Goal: Information Seeking & Learning: Learn about a topic

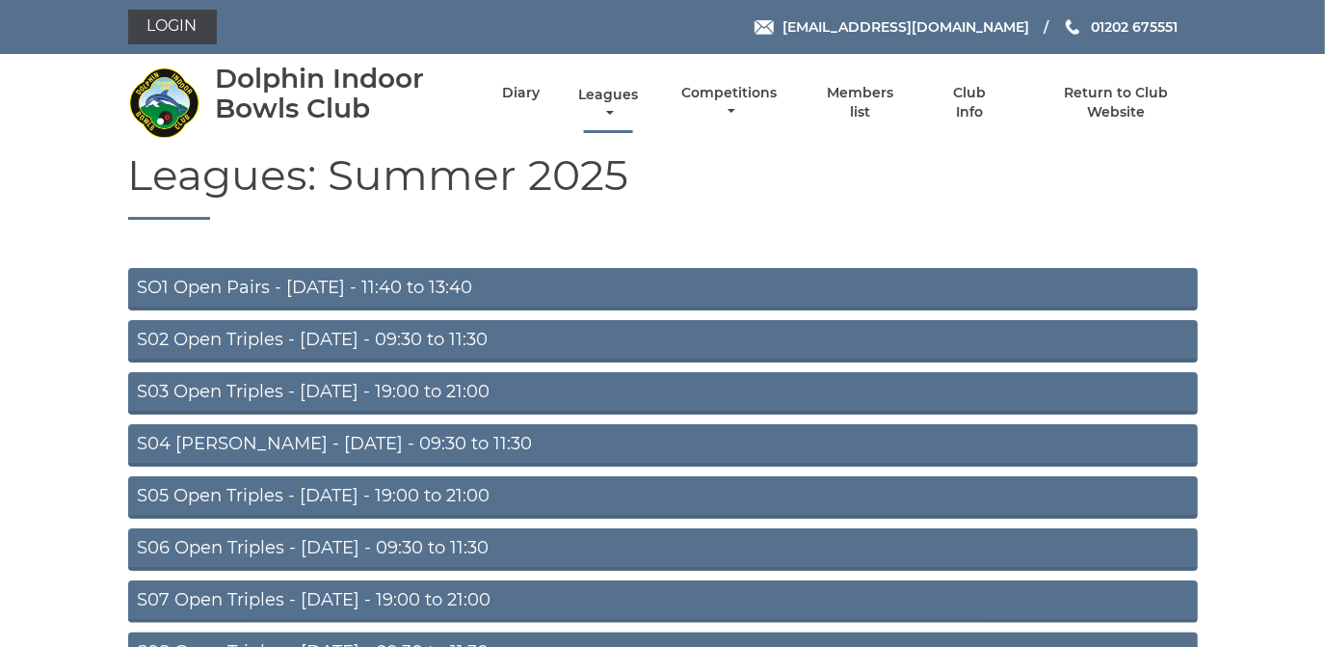
drag, startPoint x: 0, startPoint y: 0, endPoint x: 614, endPoint y: 94, distance: 621.3
click at [614, 94] on link "Leagues" at bounding box center [608, 105] width 69 height 38
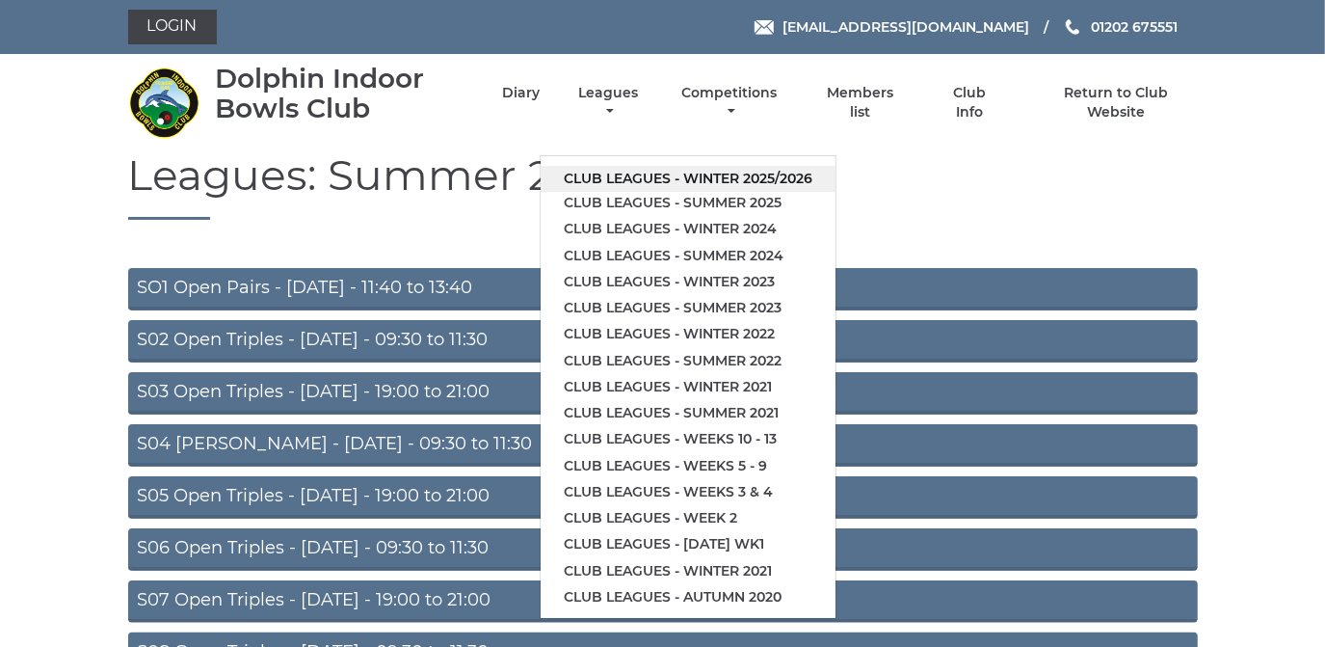
click at [612, 175] on link "Club leagues - Winter 2025/2026" at bounding box center [688, 179] width 295 height 26
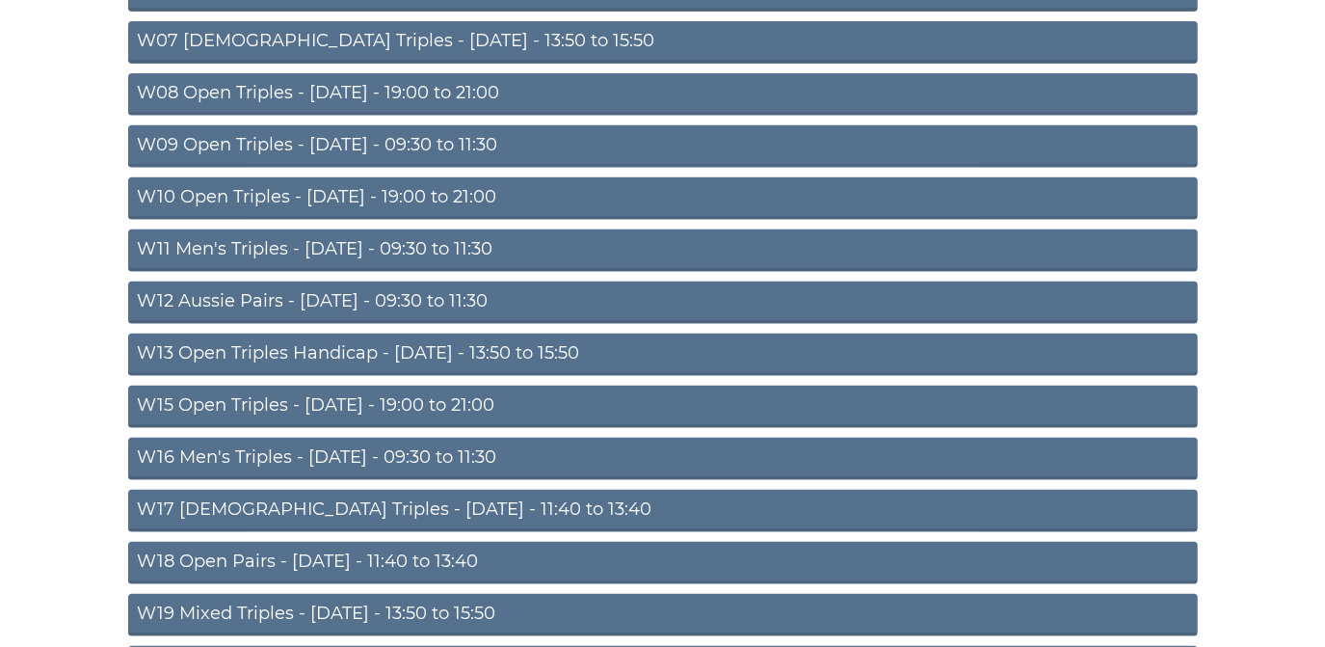
scroll to position [525, 0]
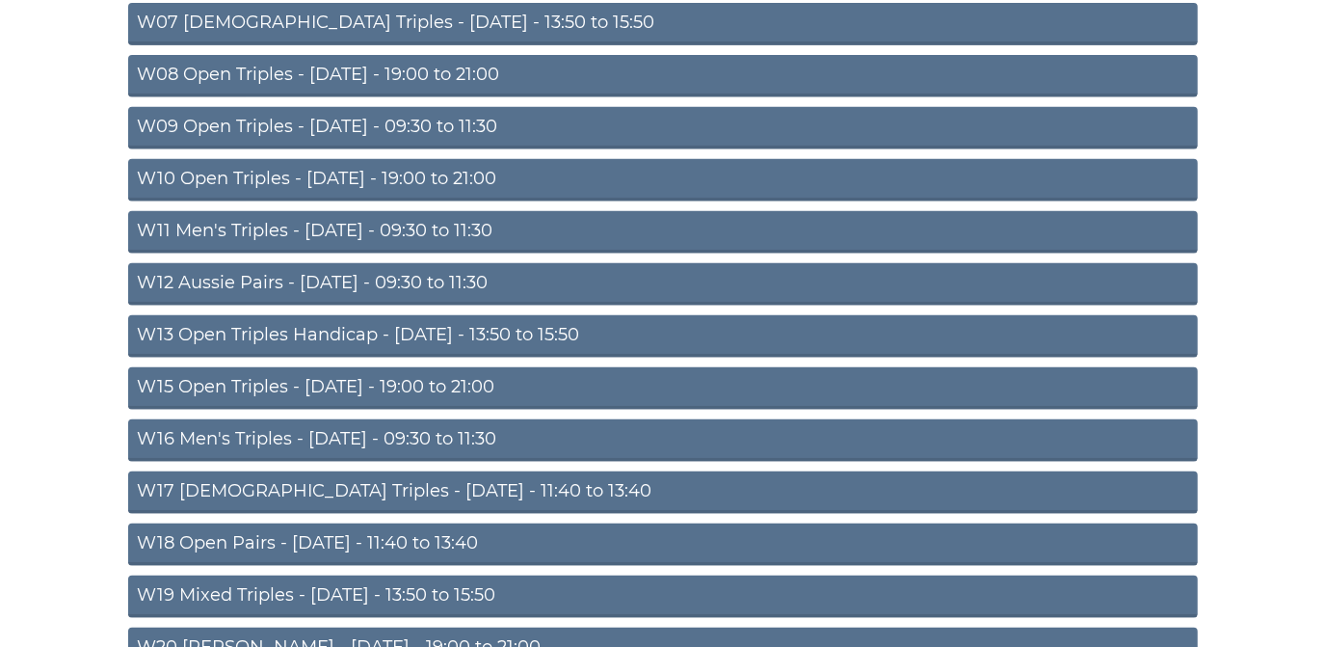
click at [415, 379] on link "W15 Open Triples - [DATE] - 19:00 to 21:00" at bounding box center [663, 388] width 1070 height 42
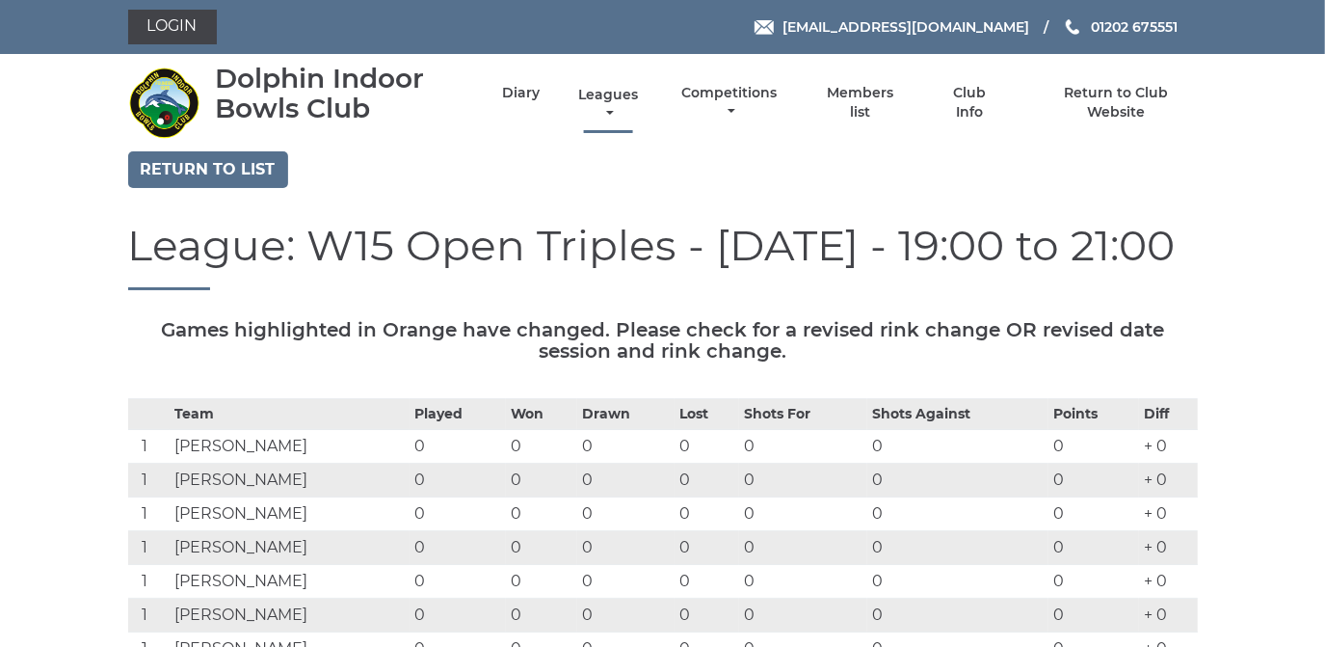
click at [598, 89] on link "Leagues" at bounding box center [608, 105] width 69 height 38
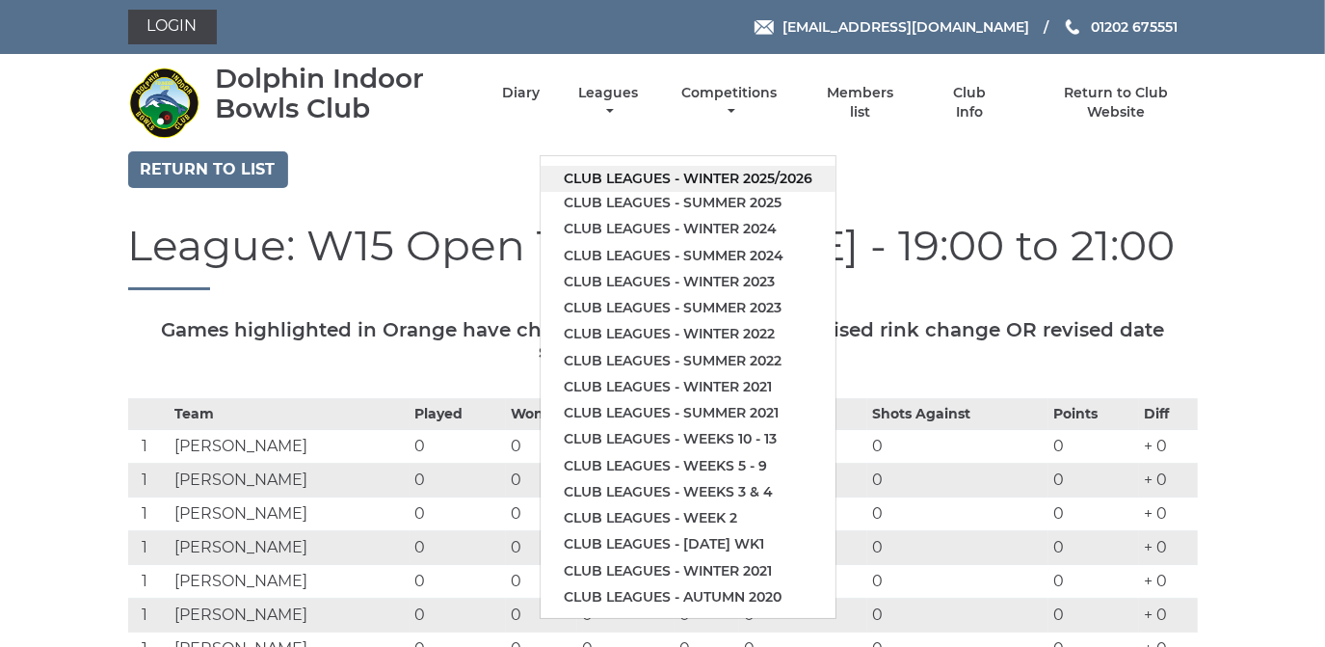
click at [596, 174] on link "Club leagues - Winter 2025/2026" at bounding box center [688, 179] width 295 height 26
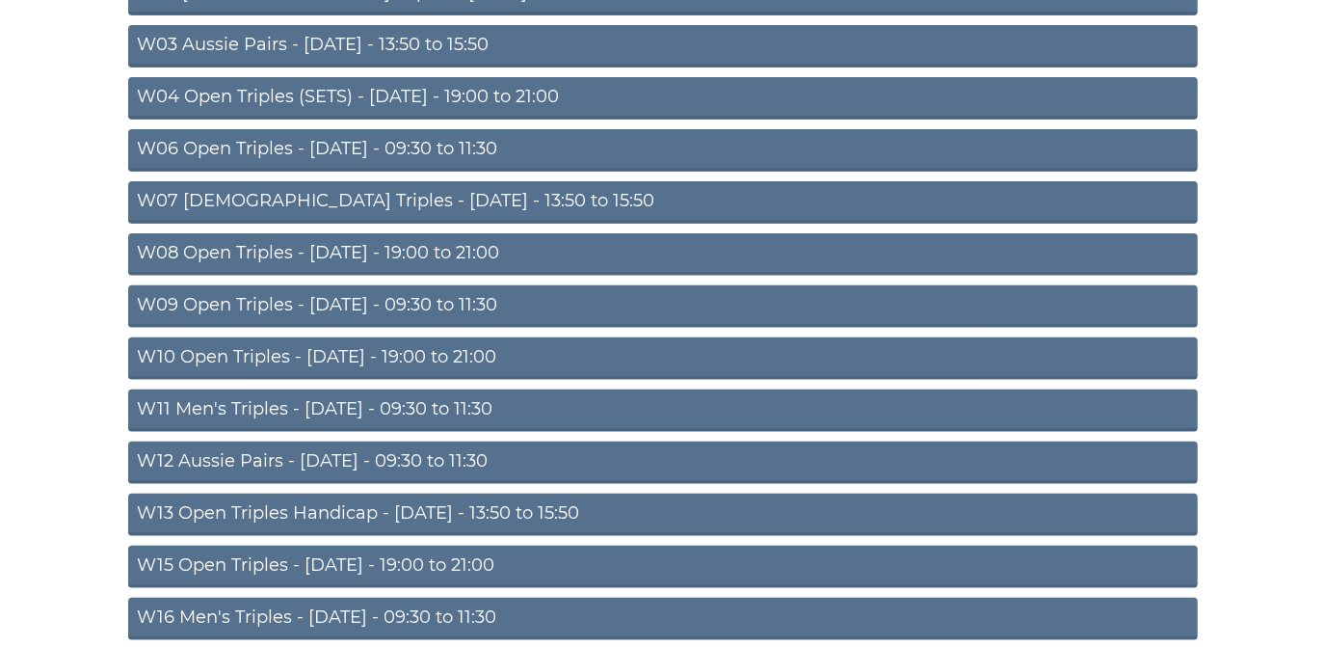
scroll to position [350, 0]
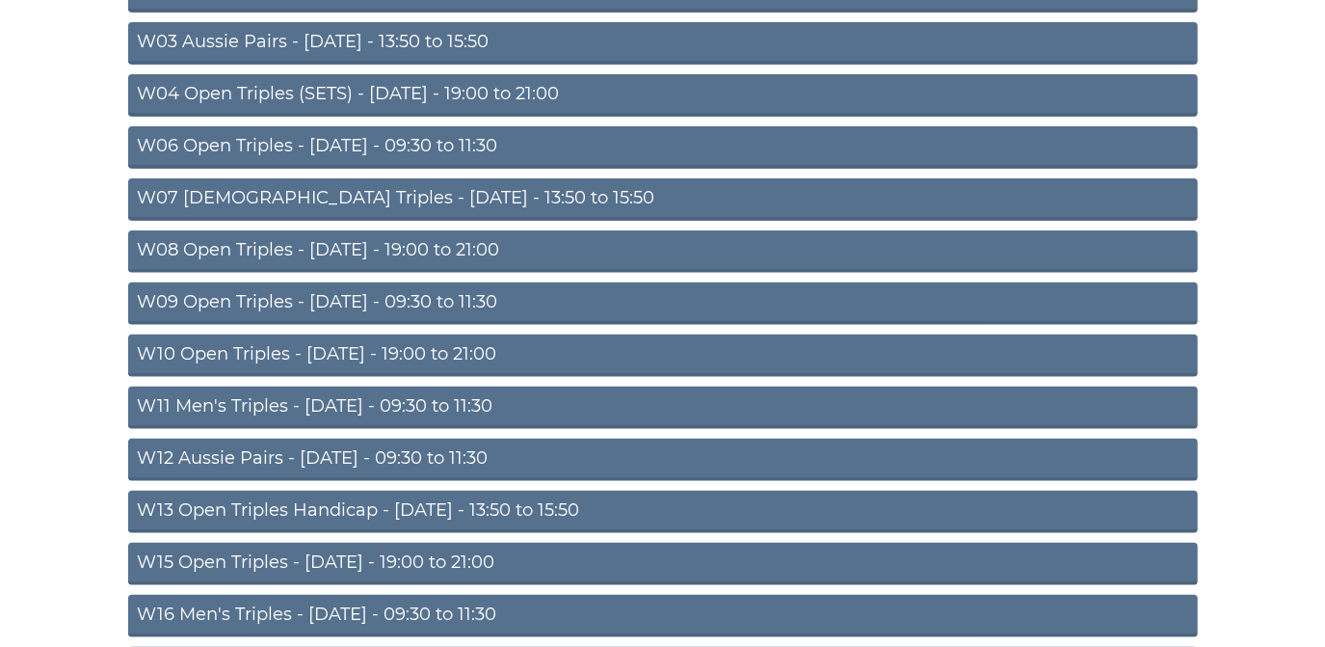
click at [432, 243] on link "W08 Open Triples - [DATE] - 19:00 to 21:00" at bounding box center [663, 251] width 1070 height 42
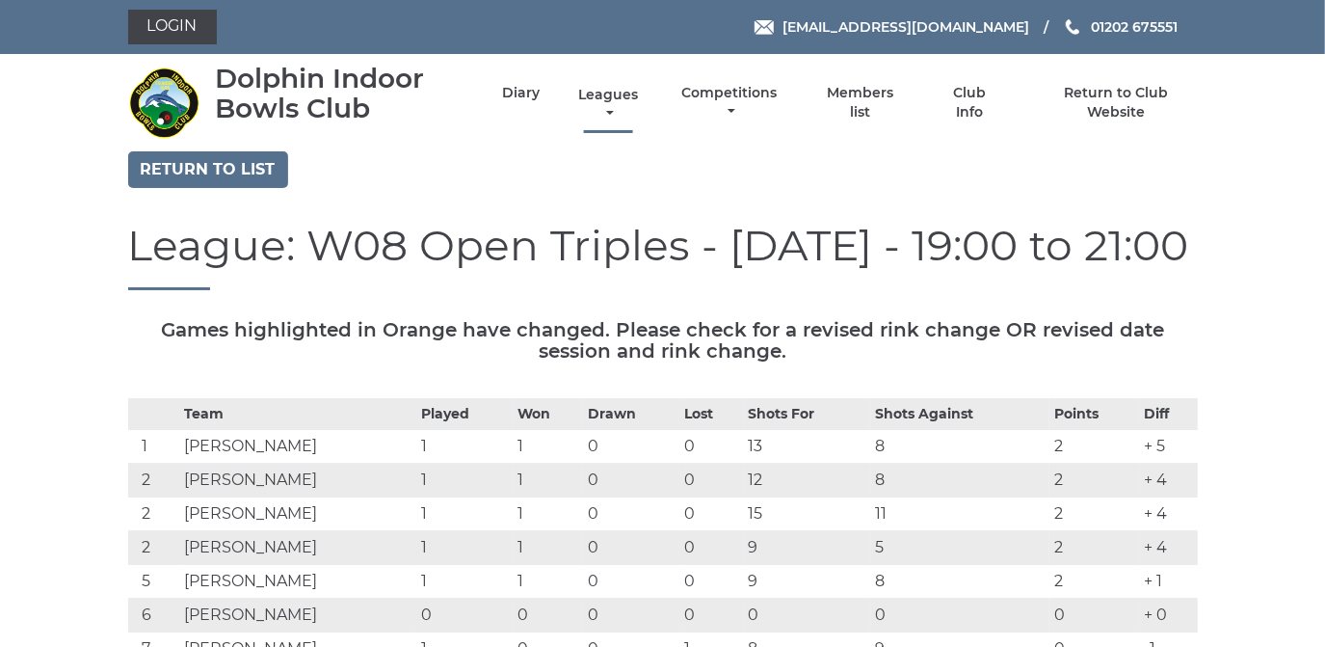
click at [611, 92] on link "Leagues" at bounding box center [608, 105] width 69 height 38
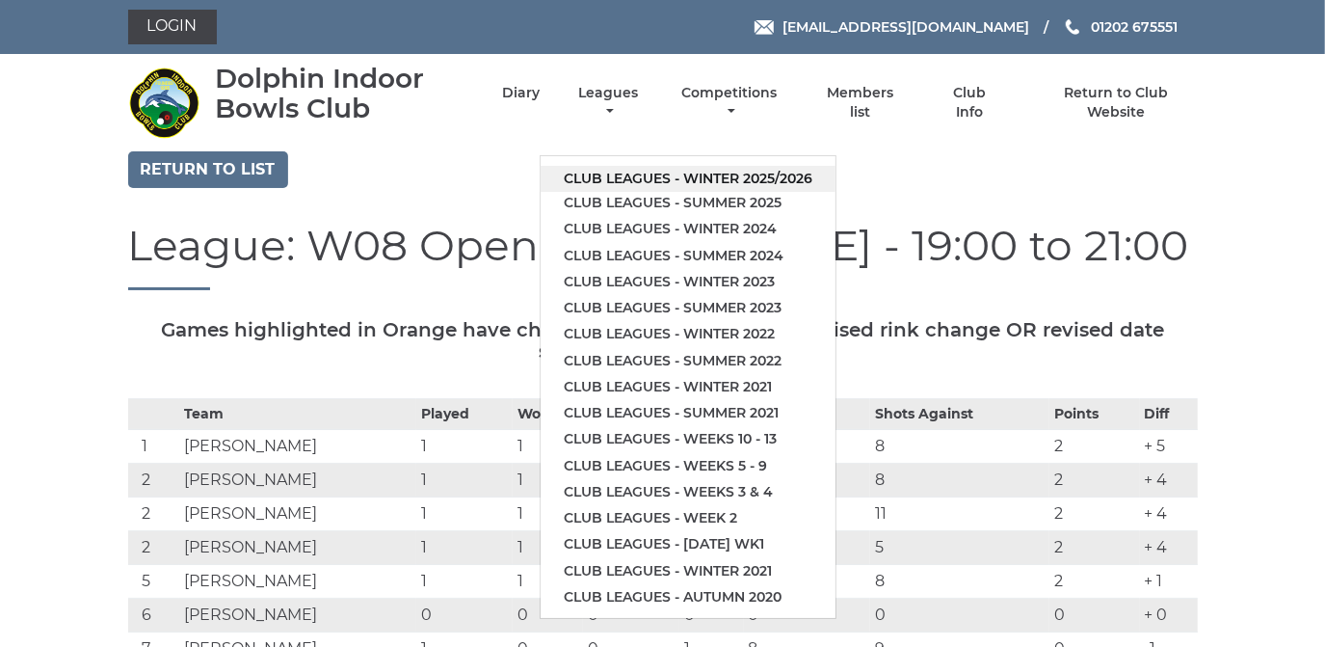
click at [591, 178] on link "Club leagues - Winter 2025/2026" at bounding box center [688, 179] width 295 height 26
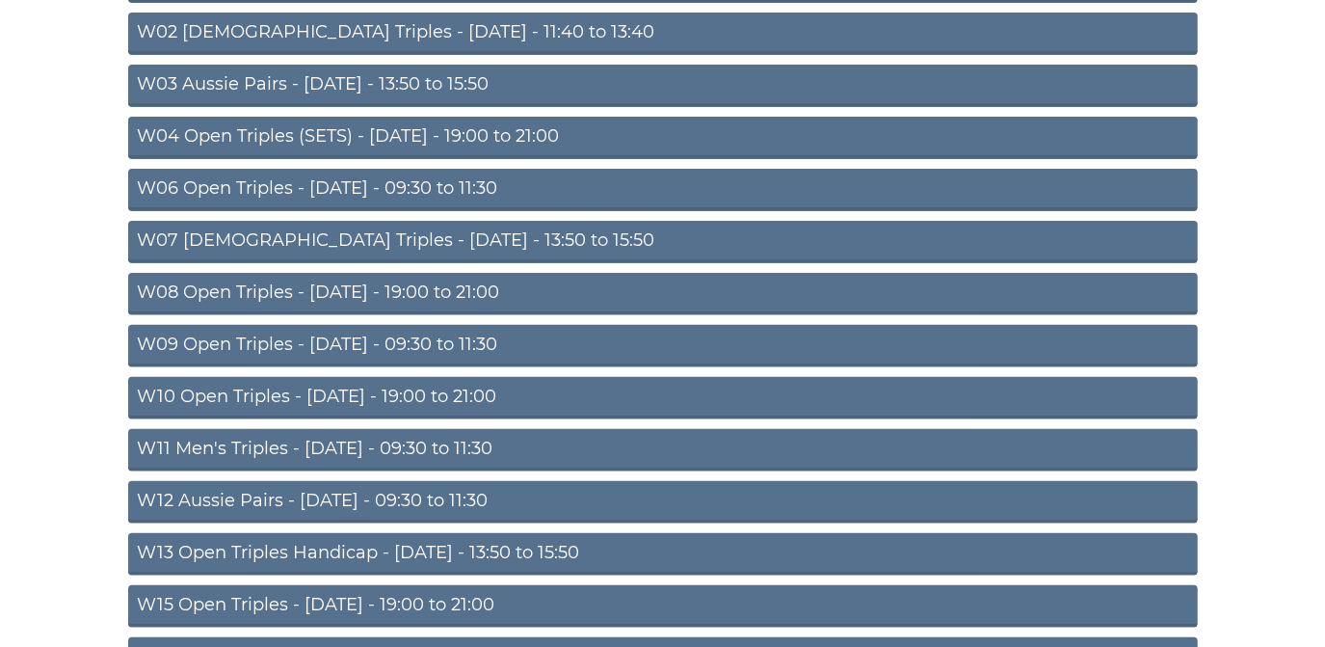
scroll to position [350, 0]
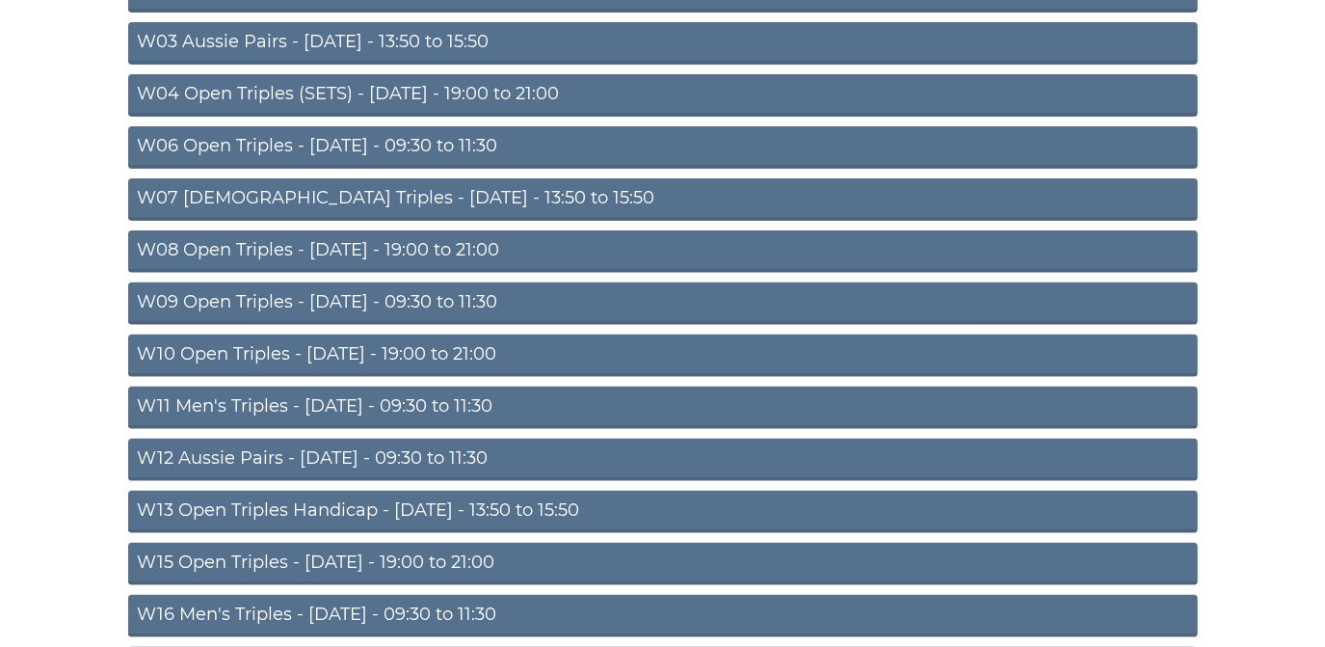
click at [406, 350] on link "W10 Open Triples - [DATE] - 19:00 to 21:00" at bounding box center [663, 356] width 1070 height 42
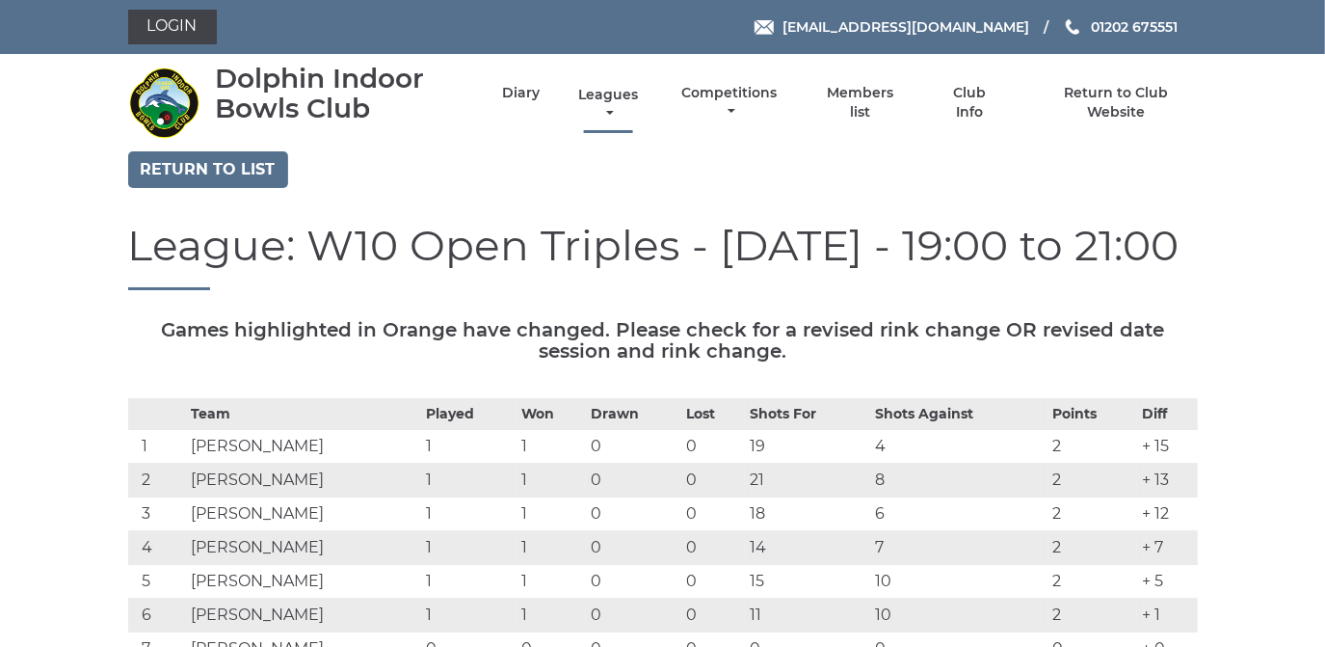
click at [603, 94] on link "Leagues" at bounding box center [608, 105] width 69 height 38
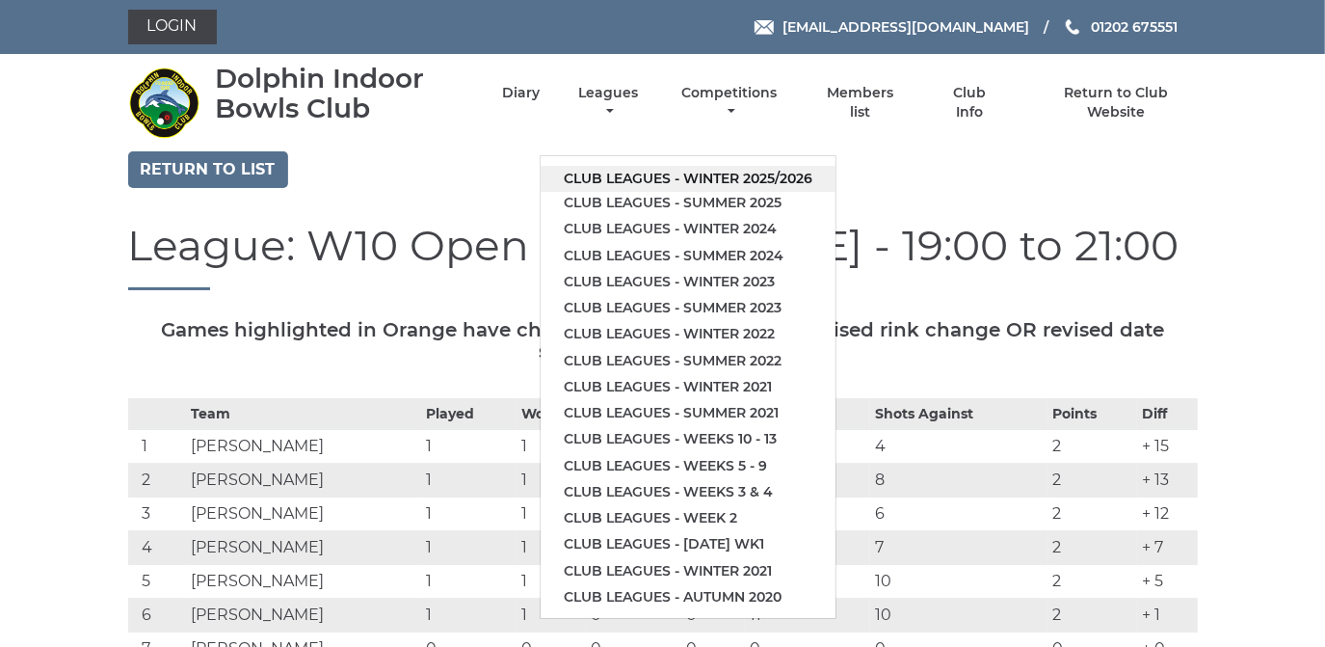
click at [615, 174] on link "Club leagues - Winter 2025/2026" at bounding box center [688, 179] width 295 height 26
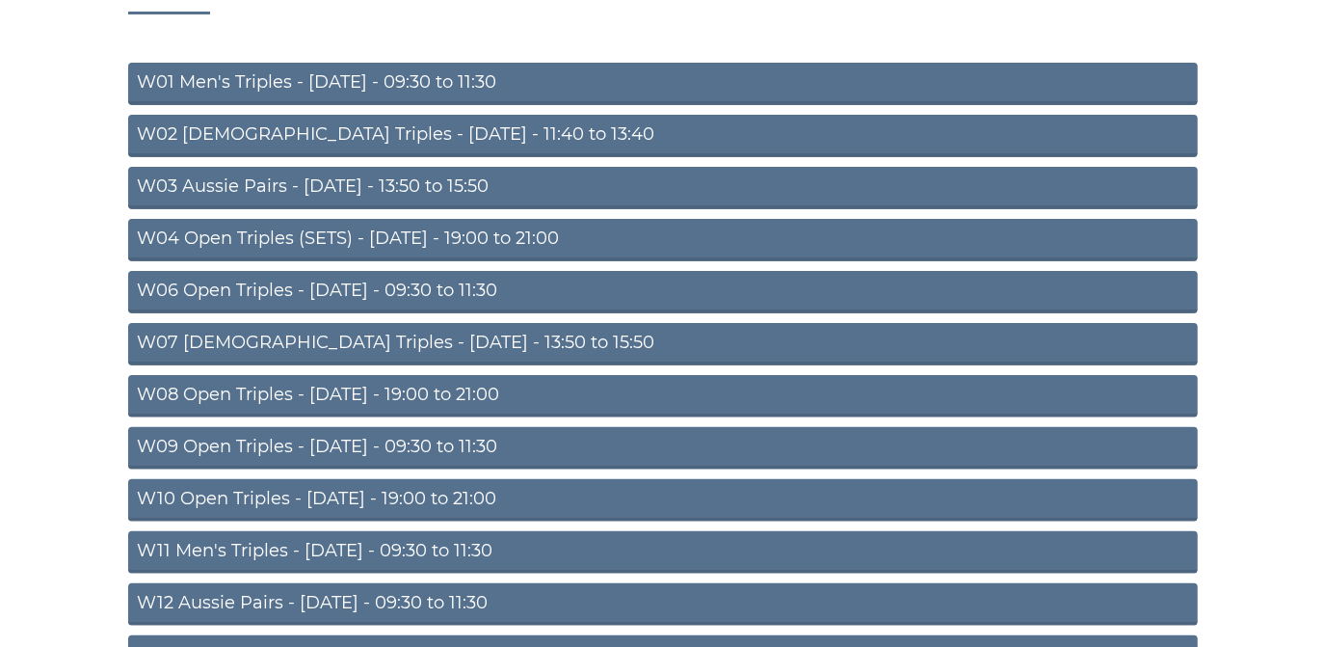
scroll to position [350, 0]
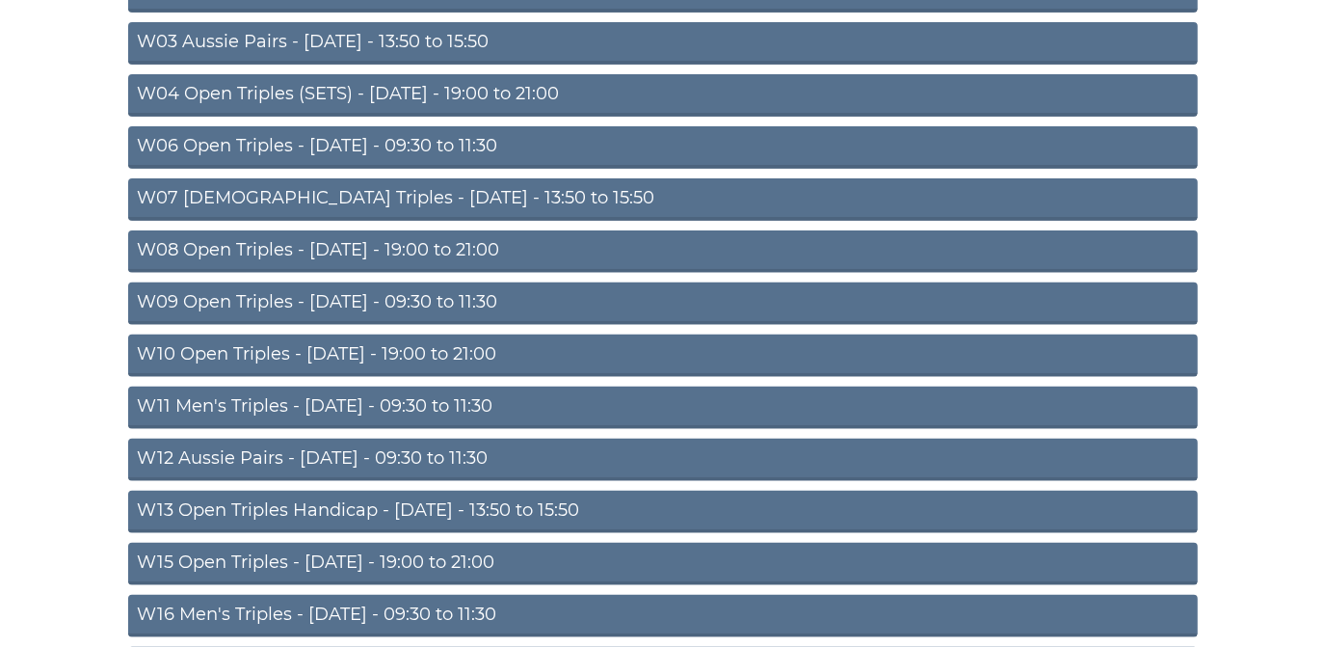
click at [425, 240] on link "W08 Open Triples - [DATE] - 19:00 to 21:00" at bounding box center [663, 251] width 1070 height 42
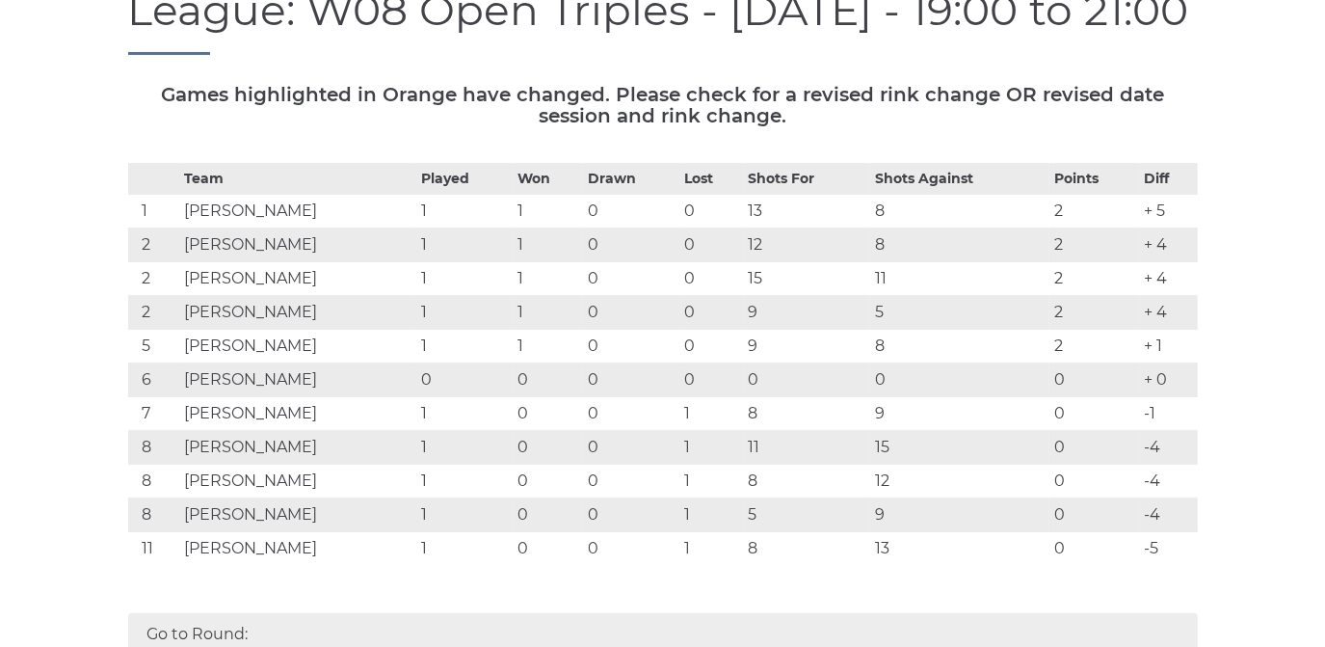
scroll to position [262, 0]
